Goal: Transaction & Acquisition: Subscribe to service/newsletter

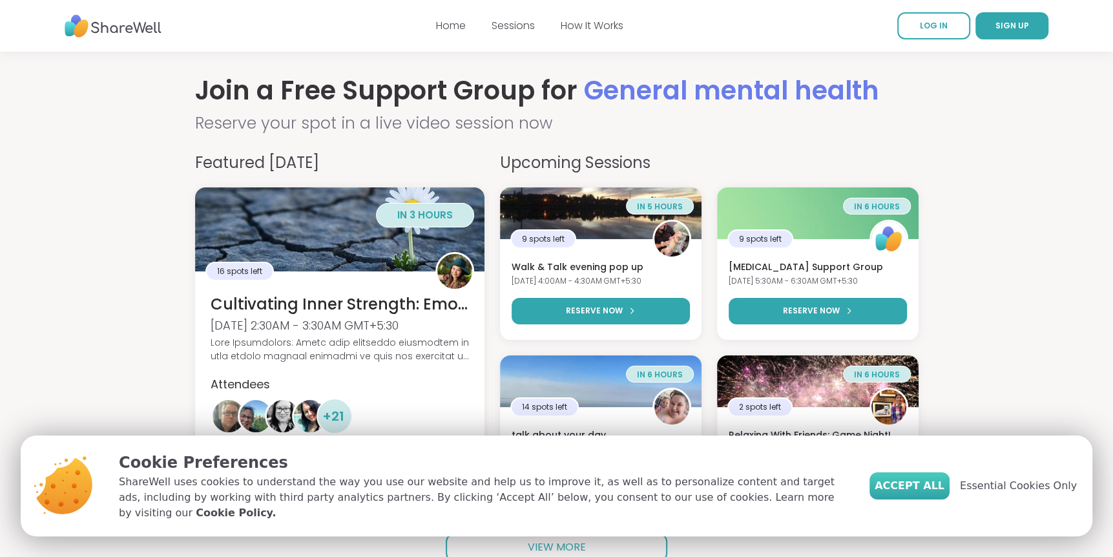
click at [935, 494] on span "Accept All" at bounding box center [910, 486] width 70 height 16
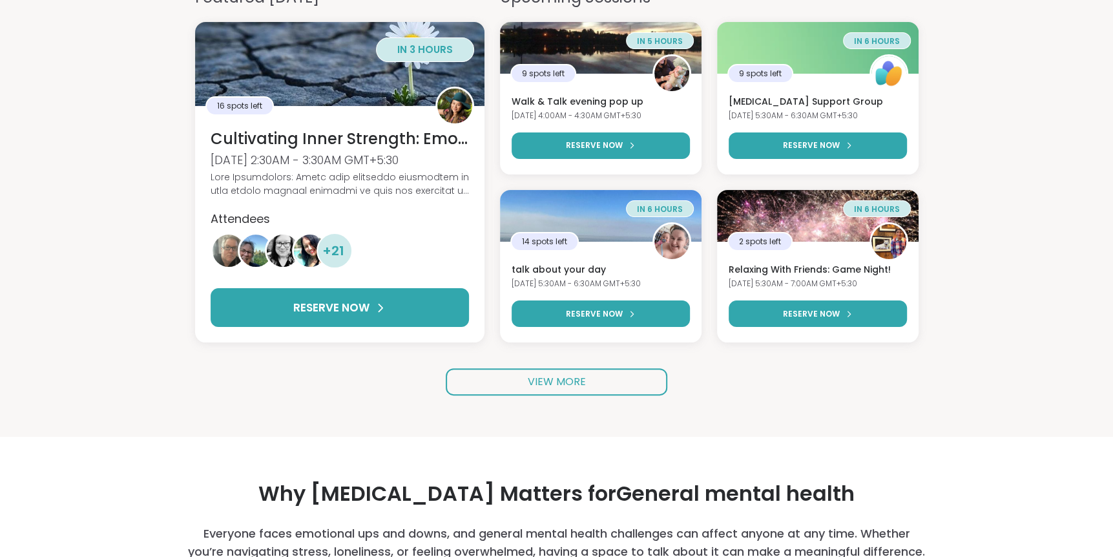
scroll to position [172, 0]
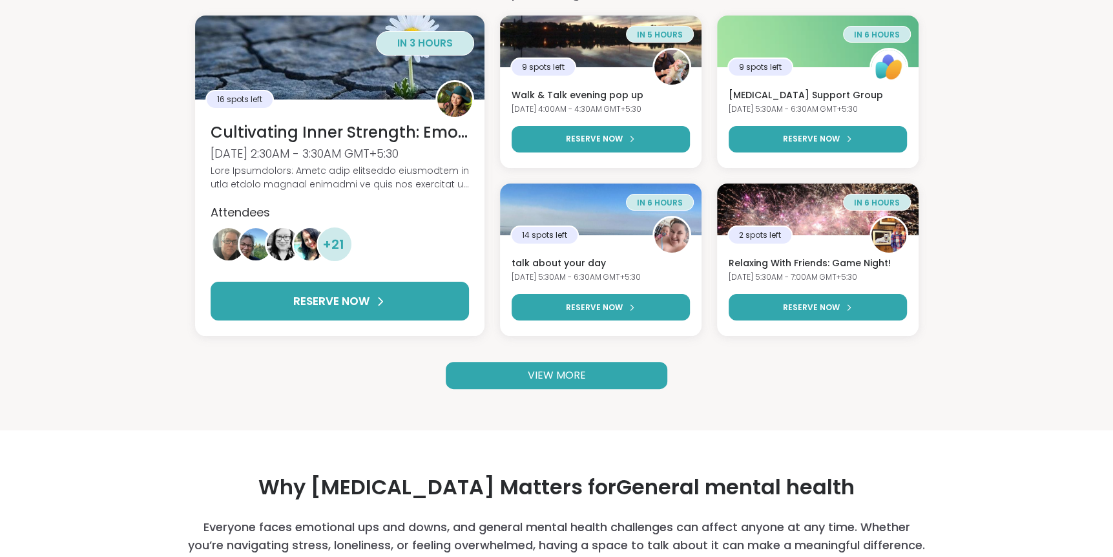
click at [545, 380] on span "VIEW MORE" at bounding box center [557, 375] width 58 height 15
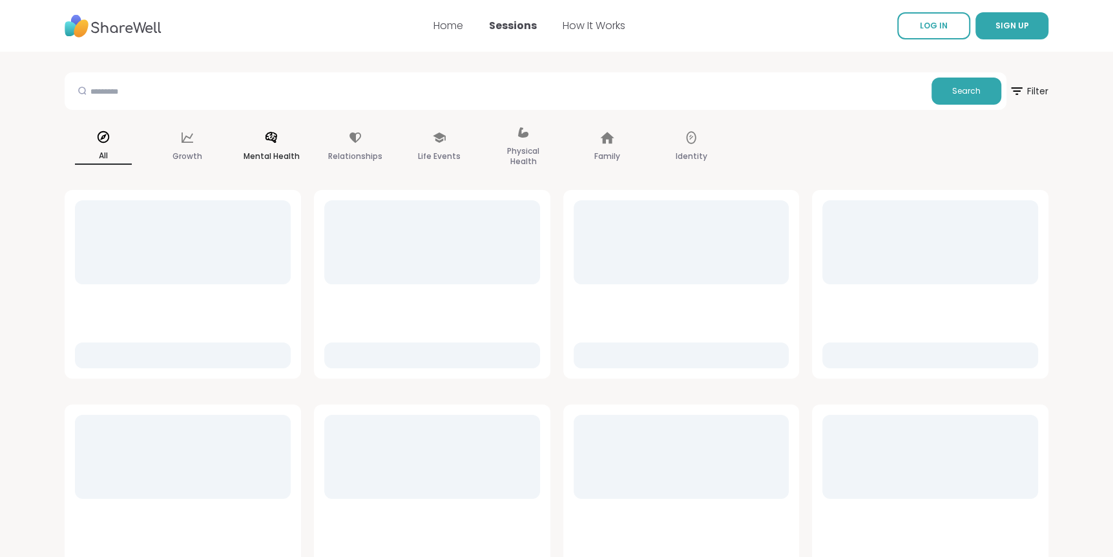
click at [272, 147] on div "Mental Health" at bounding box center [272, 147] width 78 height 65
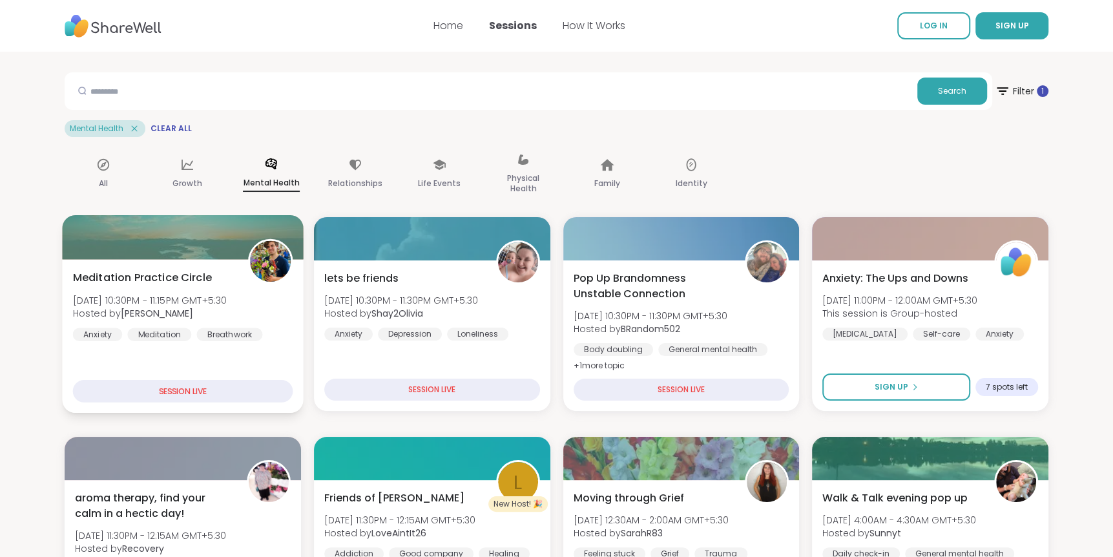
click at [255, 392] on div "SESSION LIVE" at bounding box center [183, 391] width 220 height 23
click at [242, 246] on div at bounding box center [182, 237] width 241 height 44
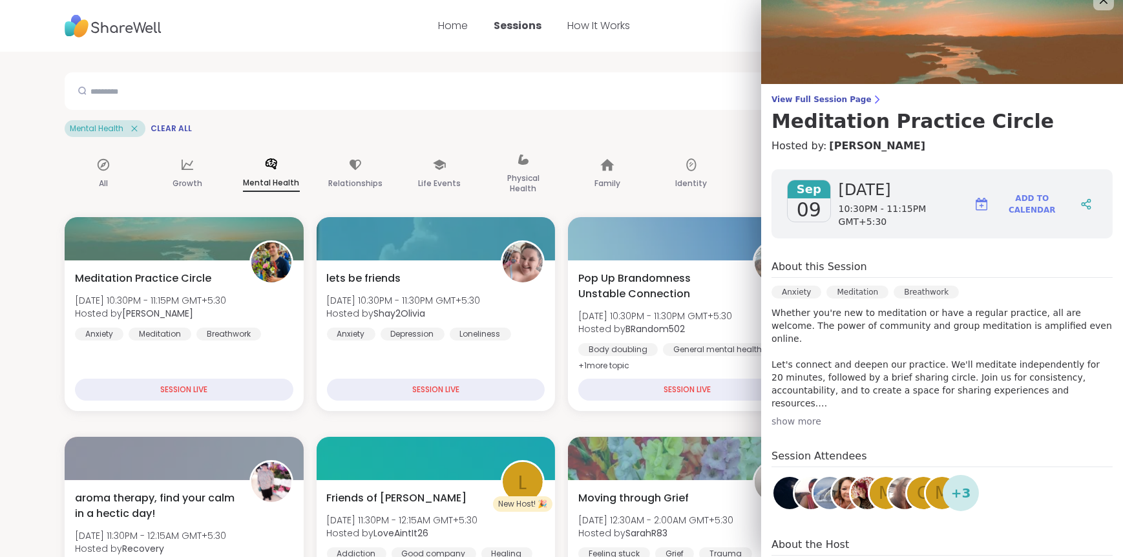
scroll to position [9, 0]
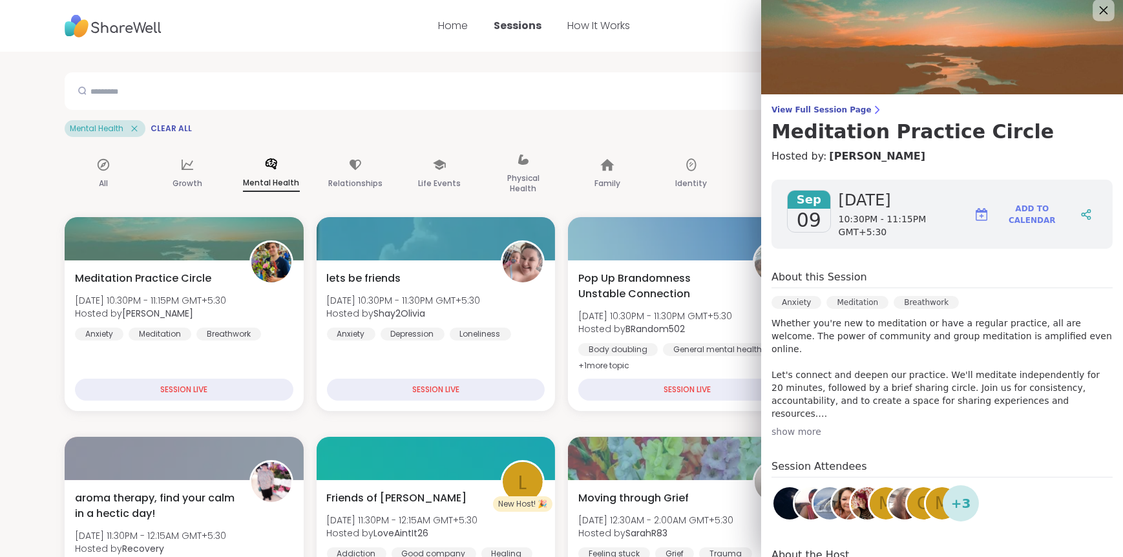
click at [1095, 12] on icon at bounding box center [1103, 10] width 16 height 16
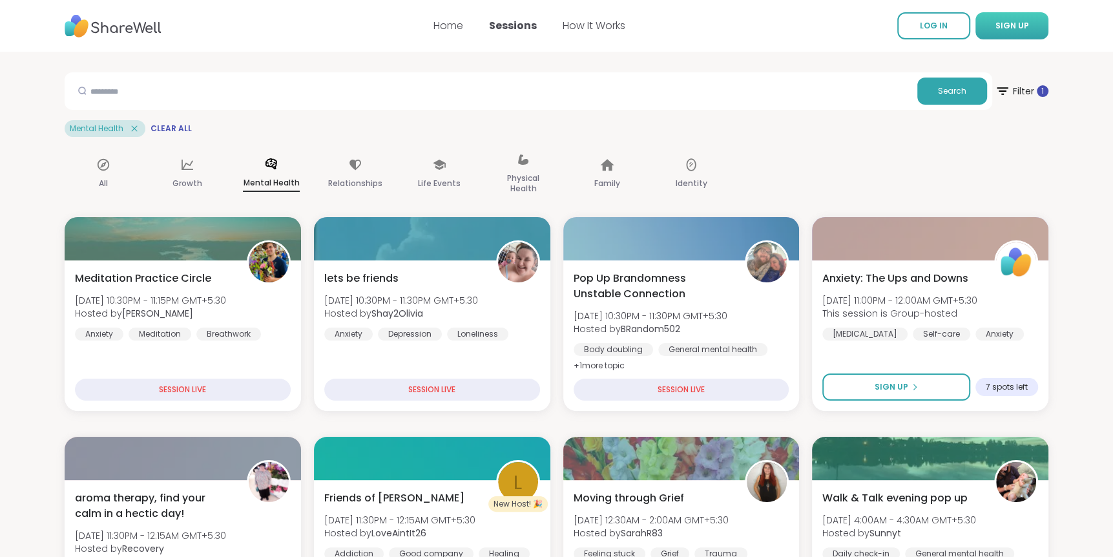
click at [1005, 20] on span "SIGN UP" at bounding box center [1013, 25] width 34 height 11
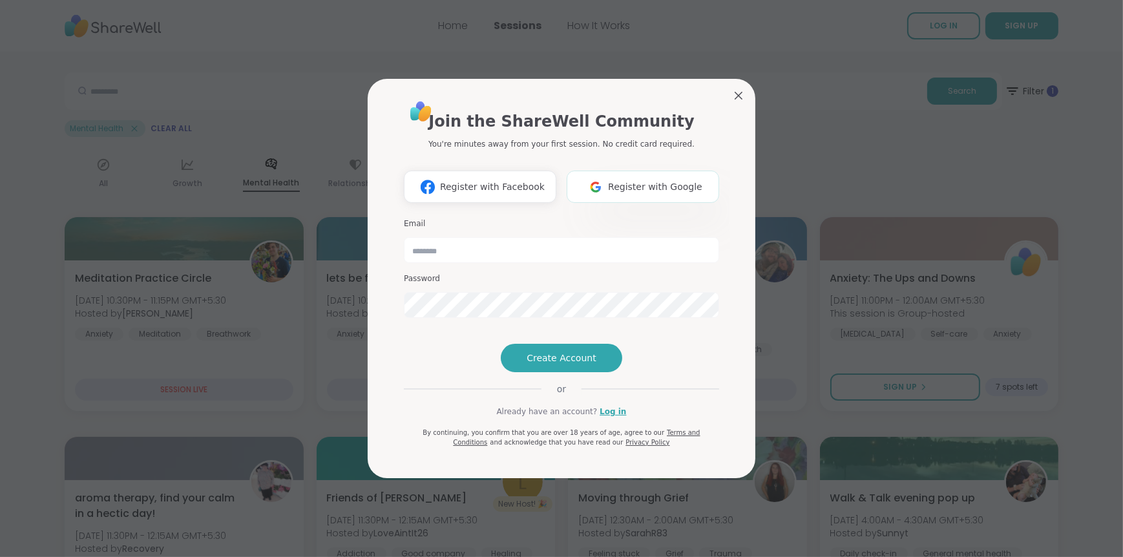
click at [656, 180] on span "Register with Google" at bounding box center [655, 187] width 94 height 14
click at [600, 417] on link "Log in" at bounding box center [613, 412] width 26 height 12
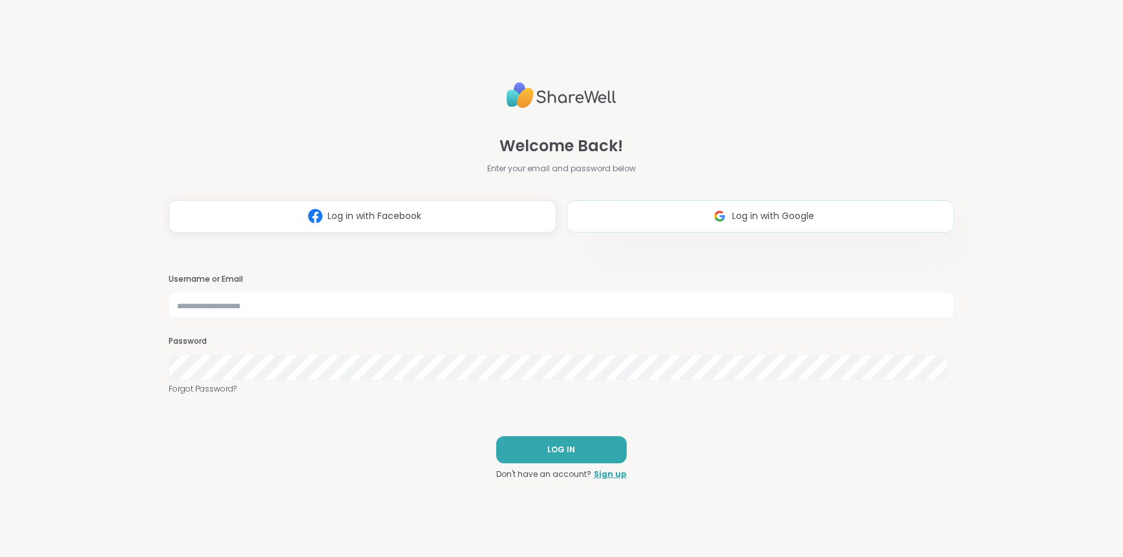
click at [709, 215] on img at bounding box center [719, 216] width 25 height 24
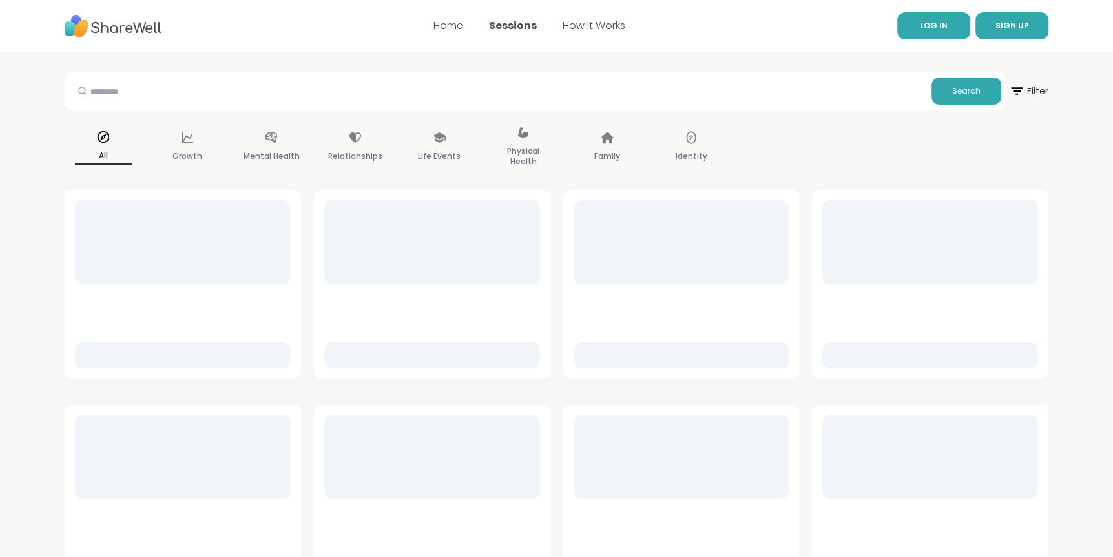
click at [924, 25] on span "LOG IN" at bounding box center [934, 25] width 28 height 11
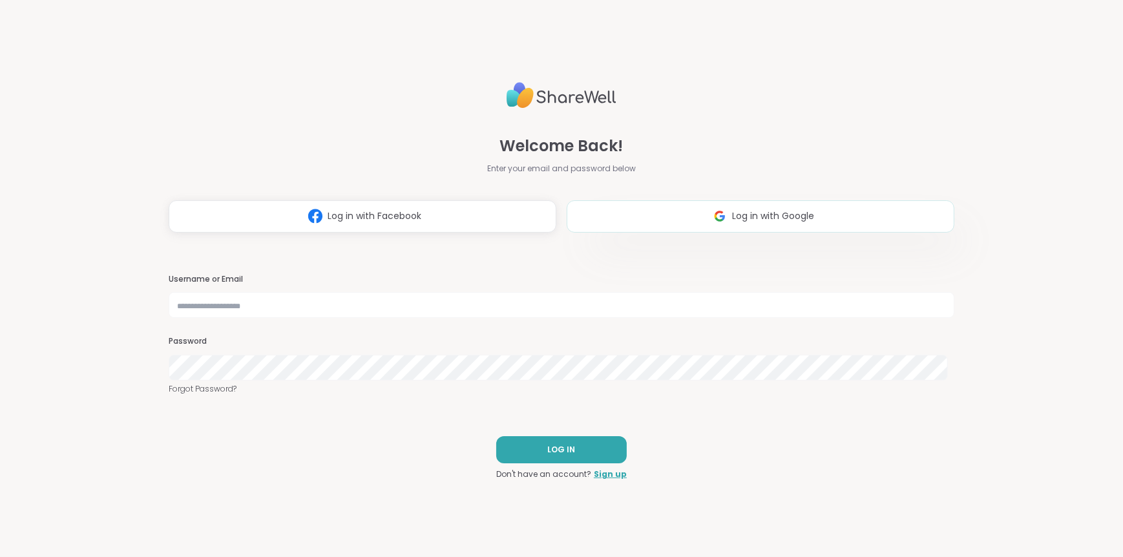
click at [752, 211] on span "Log in with Google" at bounding box center [773, 216] width 82 height 14
click at [598, 300] on input "text" at bounding box center [562, 305] width 786 height 26
type input "**********"
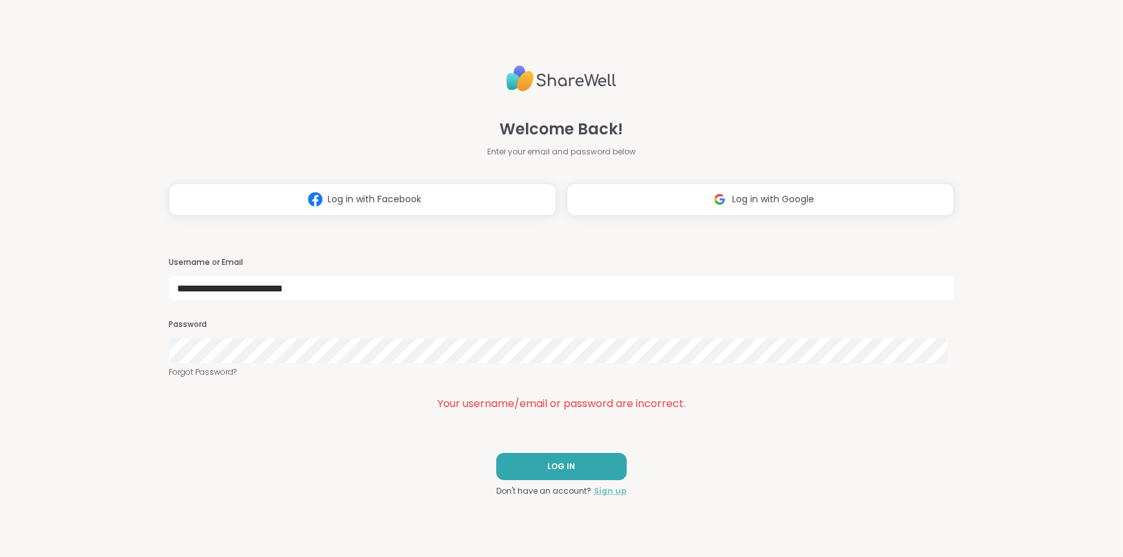
click at [606, 488] on link "Sign up" at bounding box center [610, 491] width 33 height 12
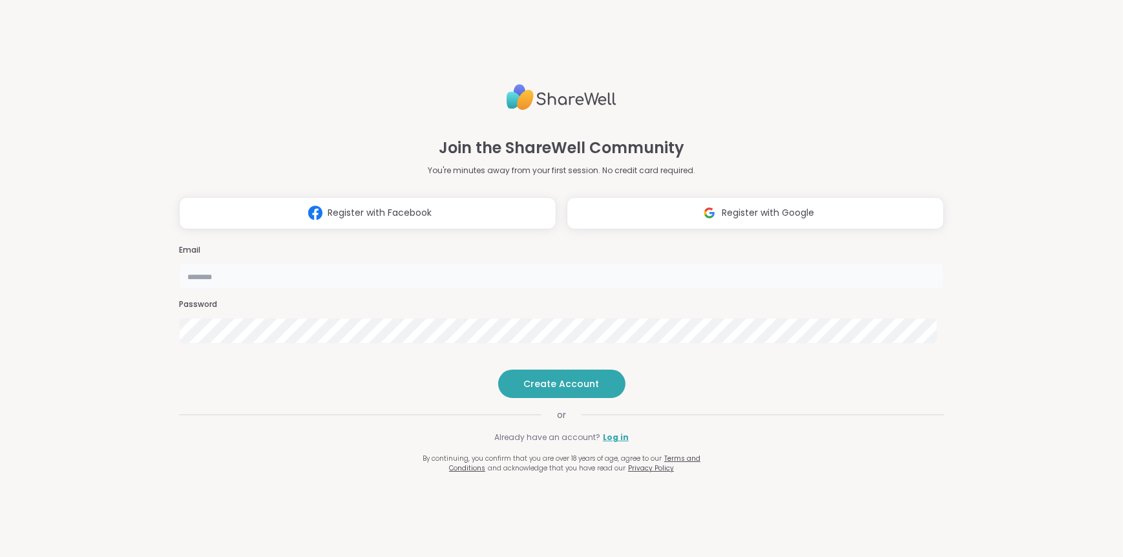
click at [682, 263] on input "email" at bounding box center [562, 276] width 766 height 26
type input "**********"
